Goal: Task Accomplishment & Management: Manage account settings

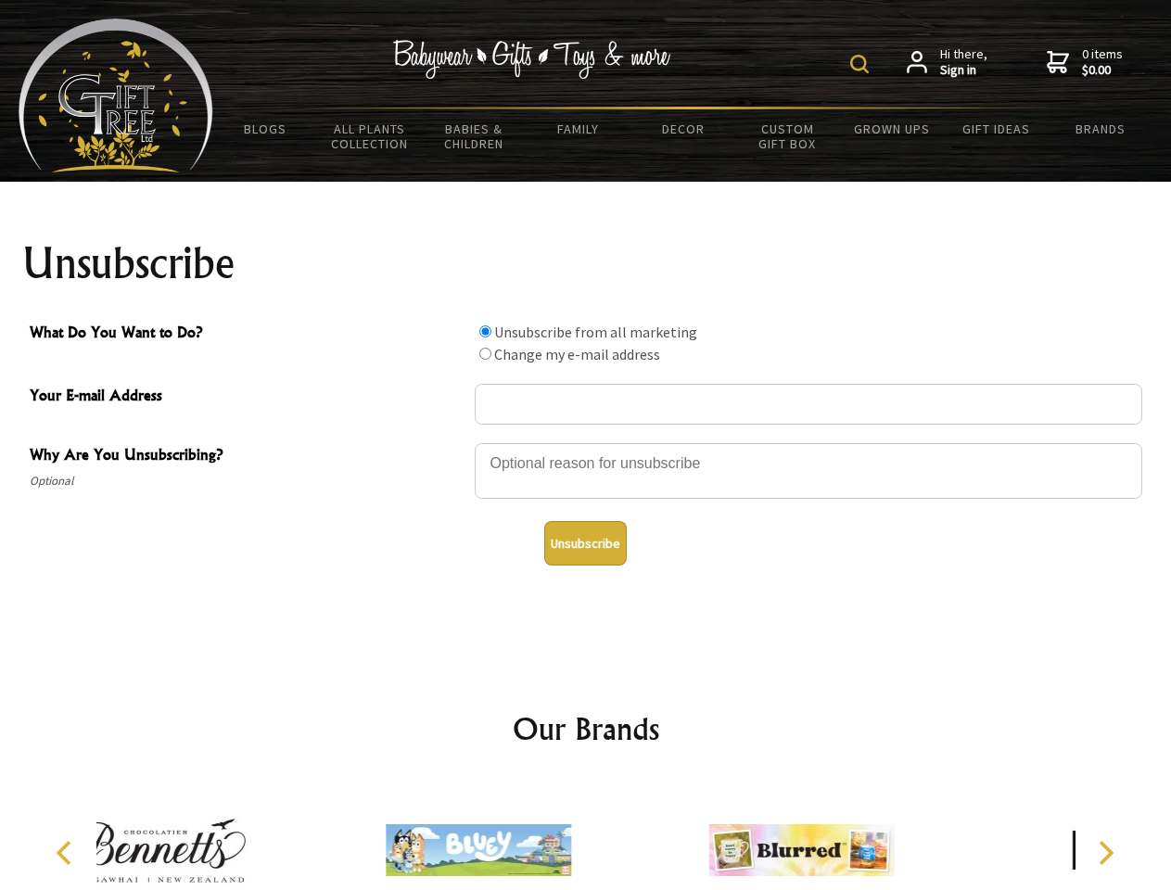
click at [862, 64] on img at bounding box center [859, 64] width 19 height 19
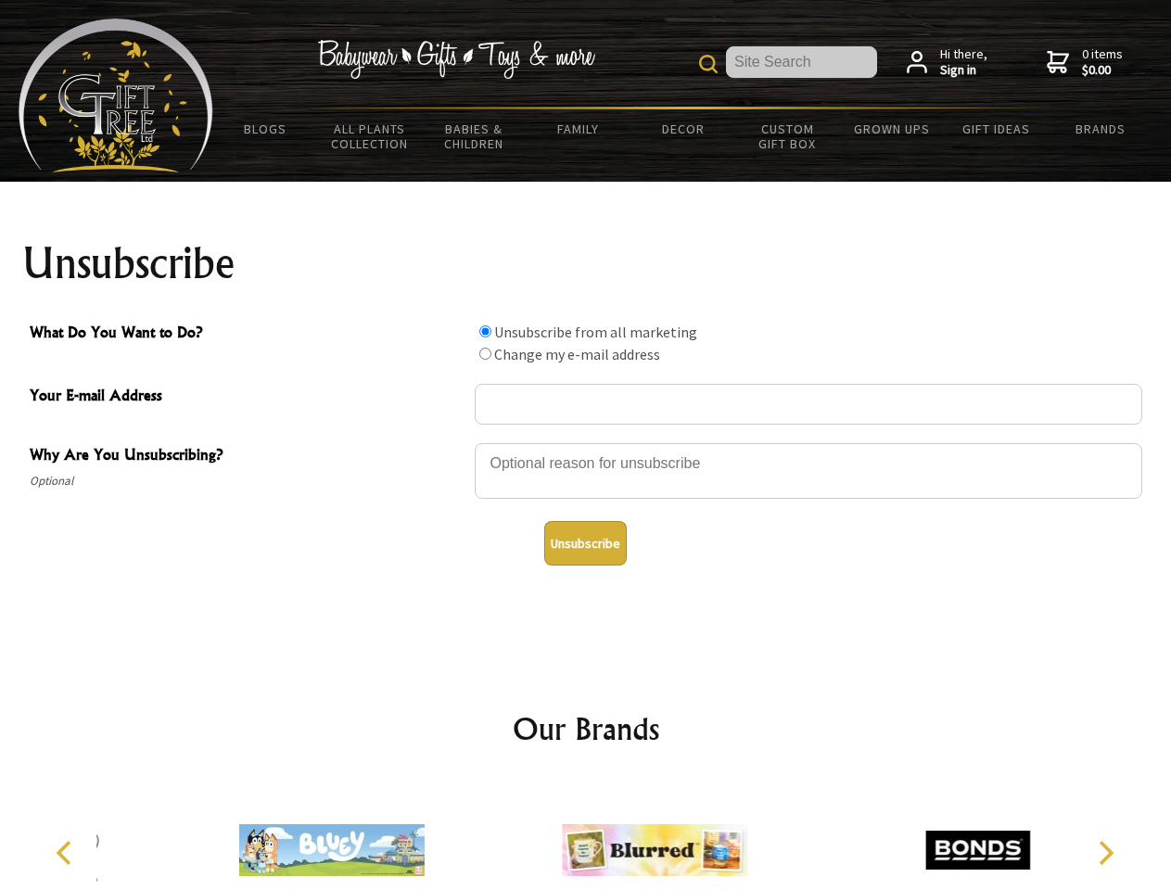
click at [485, 331] on input "What Do You Want to Do?" at bounding box center [485, 331] width 12 height 12
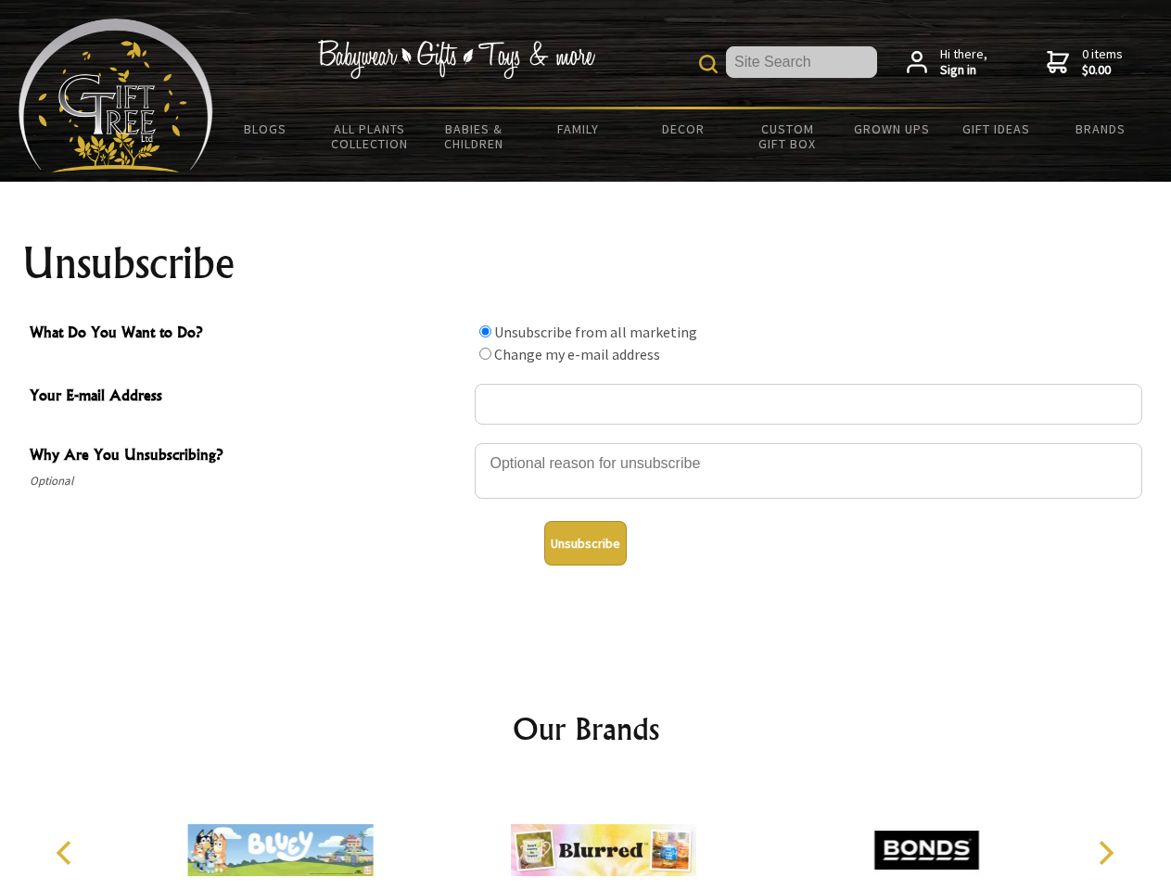
click at [485, 353] on input "What Do You Want to Do?" at bounding box center [485, 354] width 12 height 12
radio input "true"
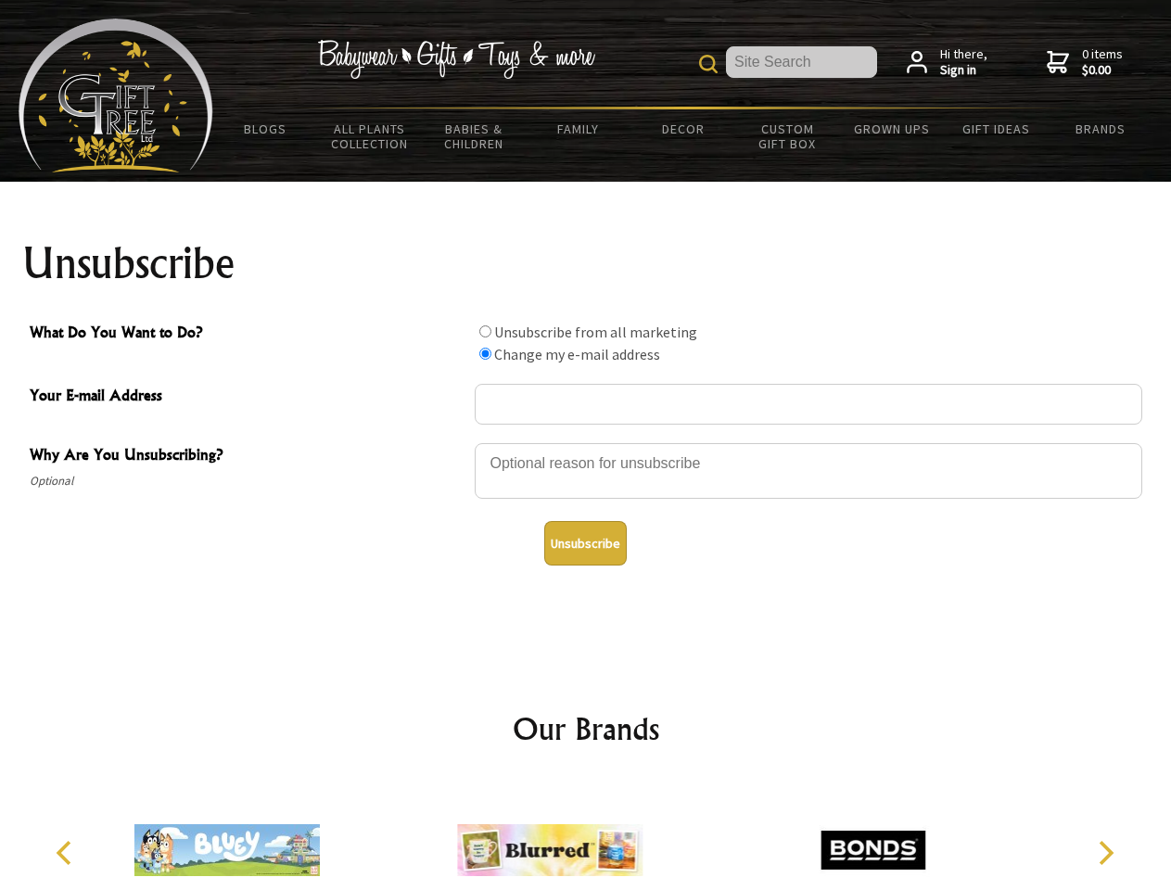
click at [585, 543] on button "Unsubscribe" at bounding box center [585, 543] width 82 height 44
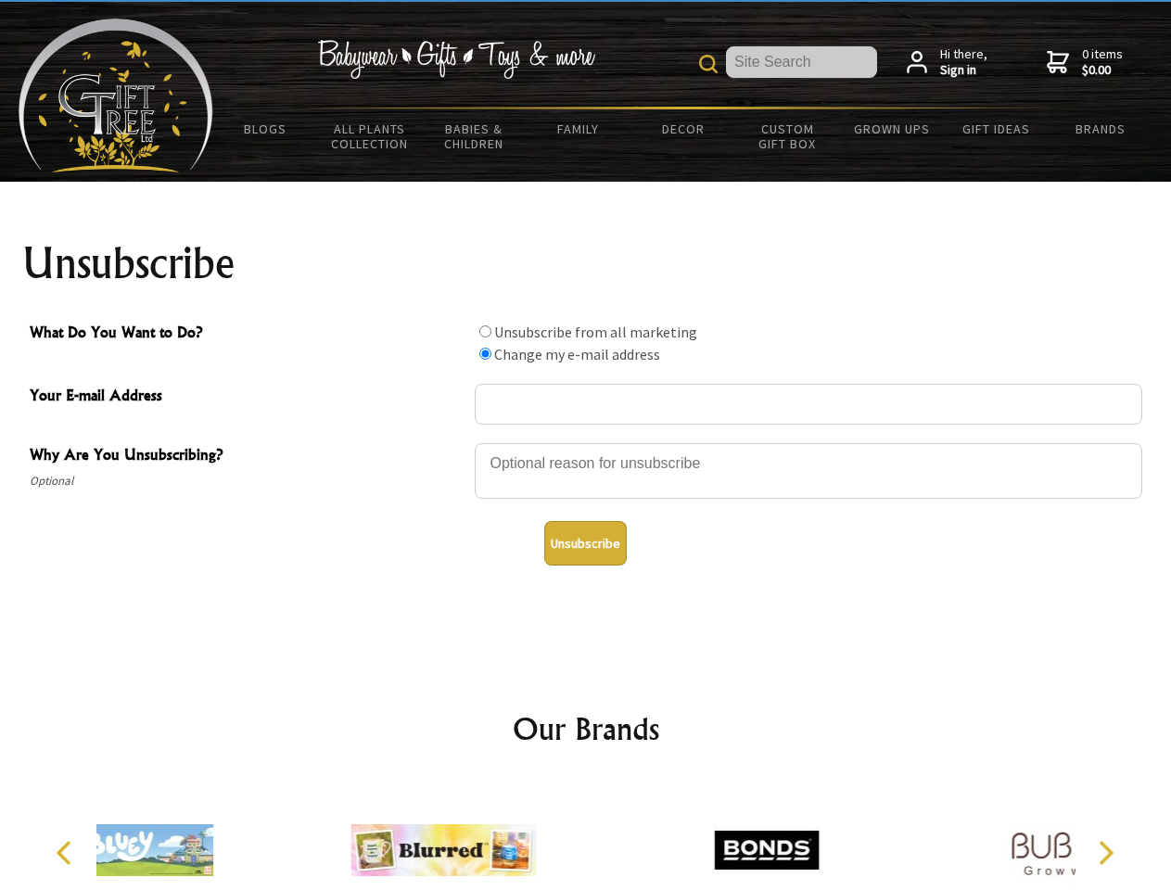
click at [586, 835] on div at bounding box center [443, 852] width 323 height 145
click at [67, 853] on icon "Previous" at bounding box center [66, 853] width 24 height 24
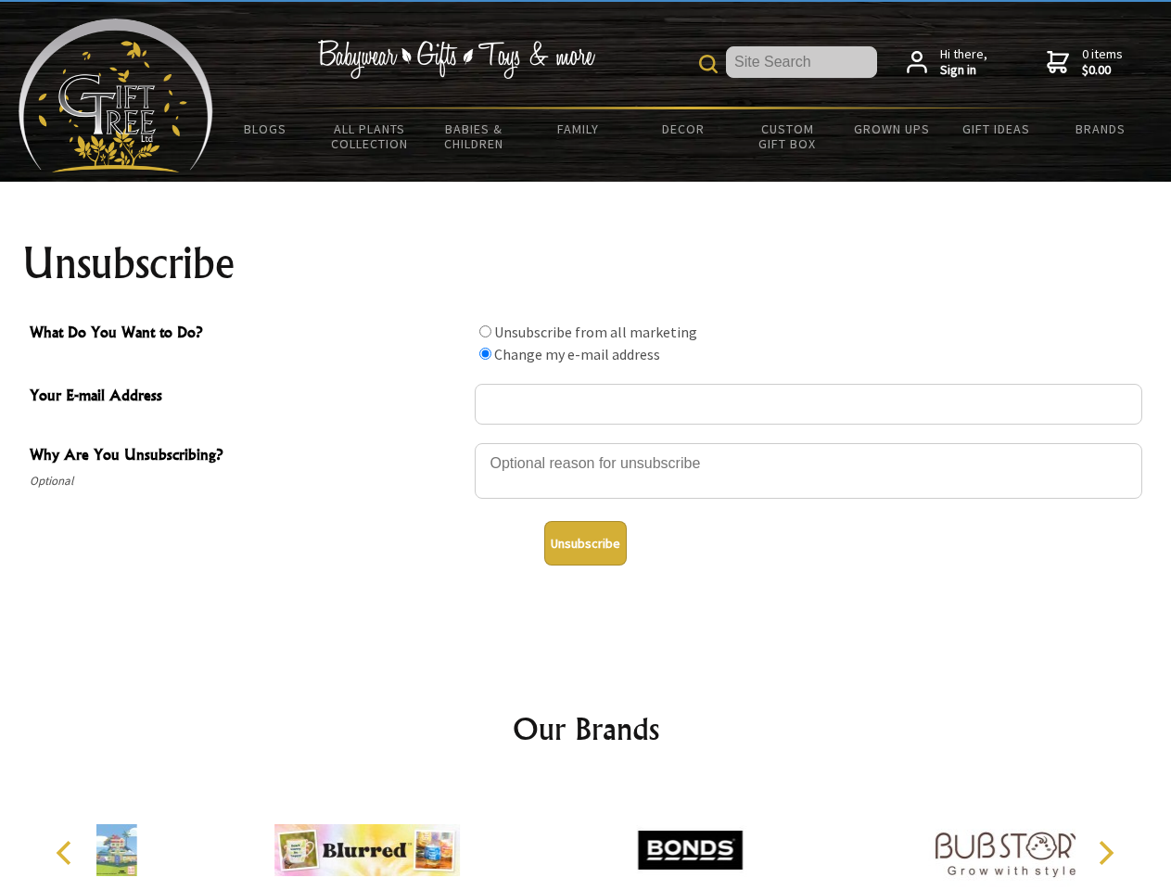
click at [1105, 853] on icon "Next" at bounding box center [1104, 853] width 24 height 24
